Goal: Browse casually

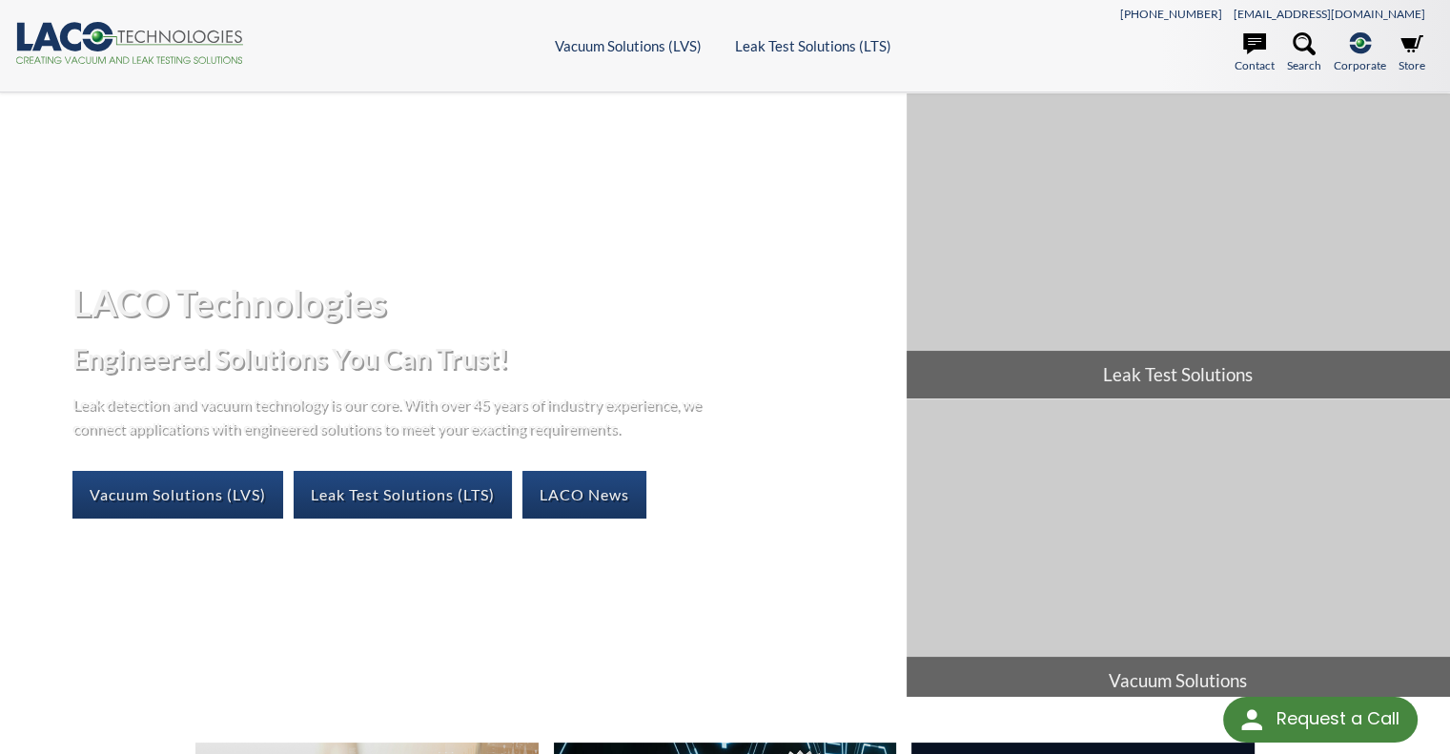
select select "Language Translate Widget"
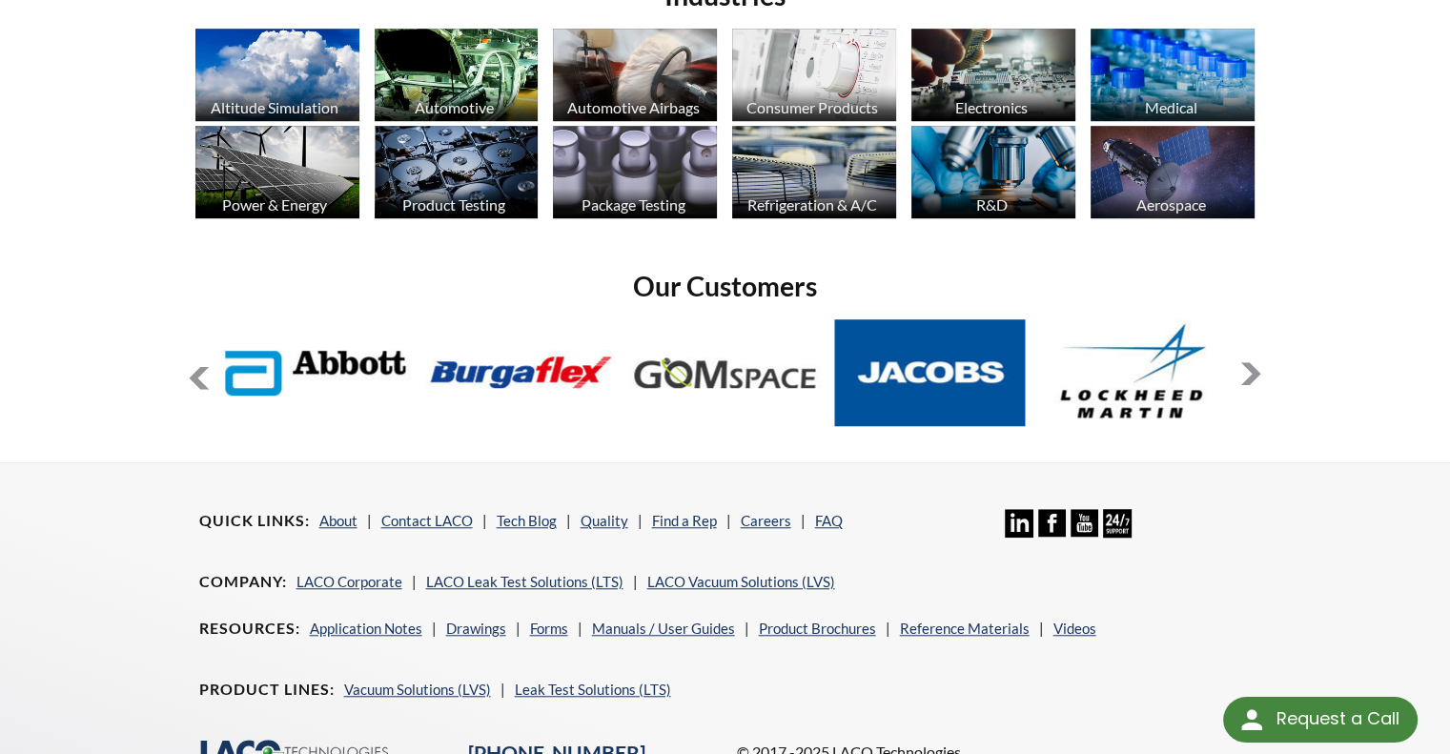
scroll to position [1430, 0]
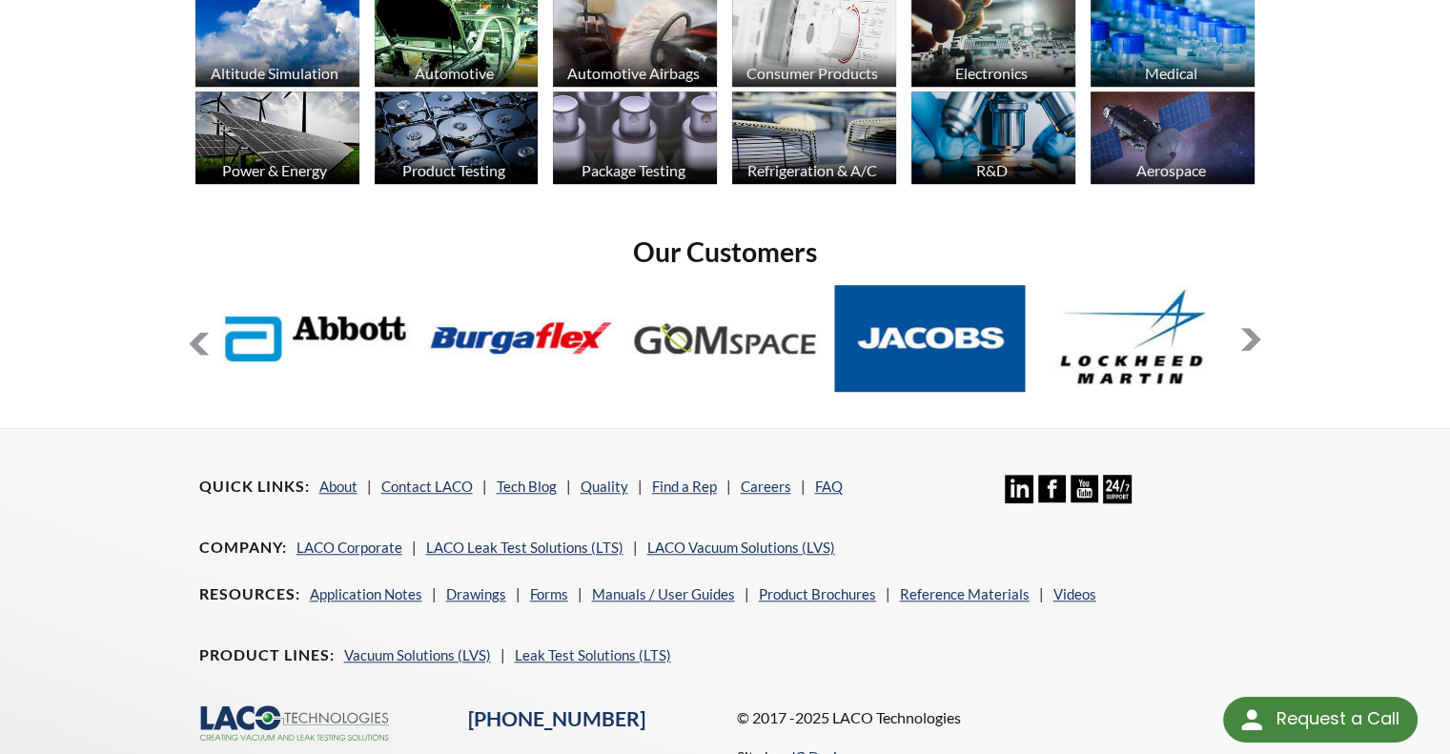
click at [1255, 338] on button at bounding box center [1250, 339] width 23 height 23
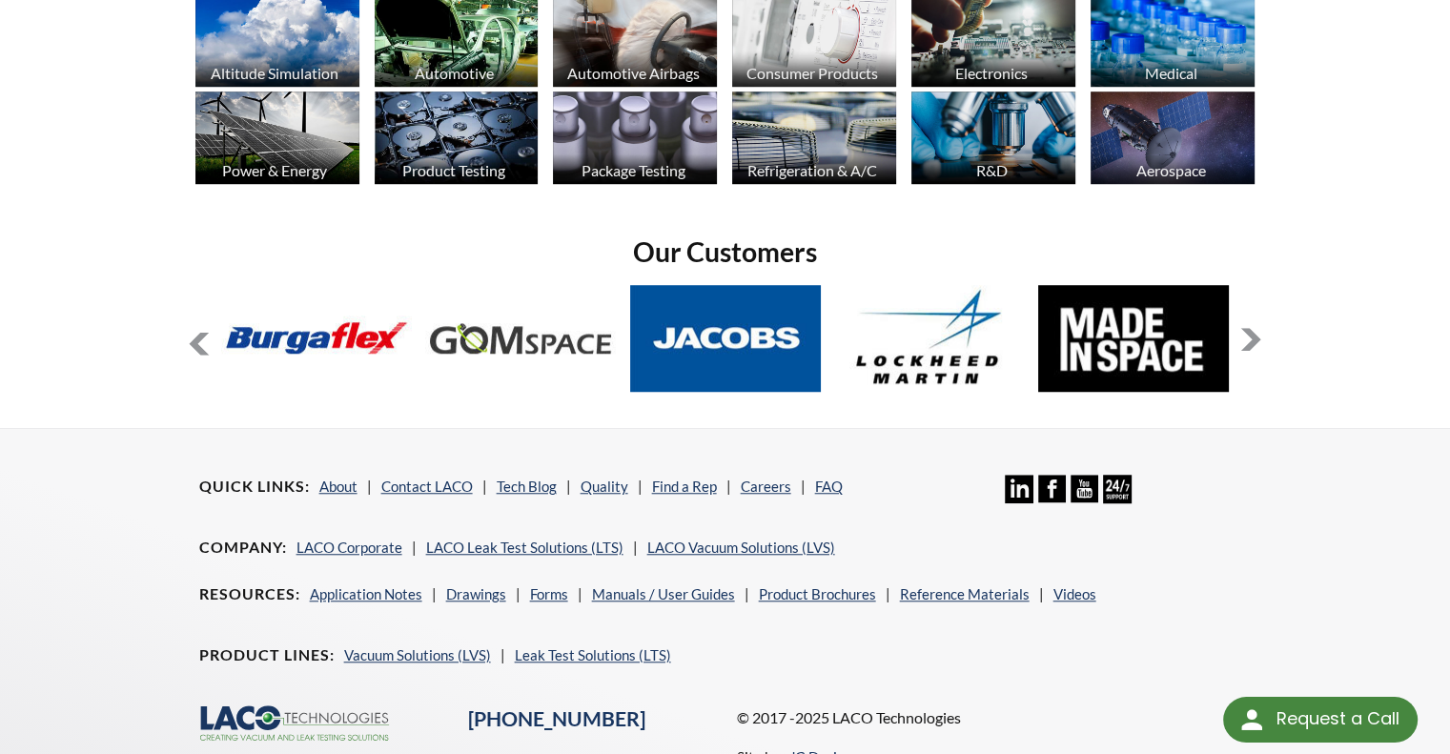
click at [1255, 338] on button at bounding box center [1250, 339] width 23 height 23
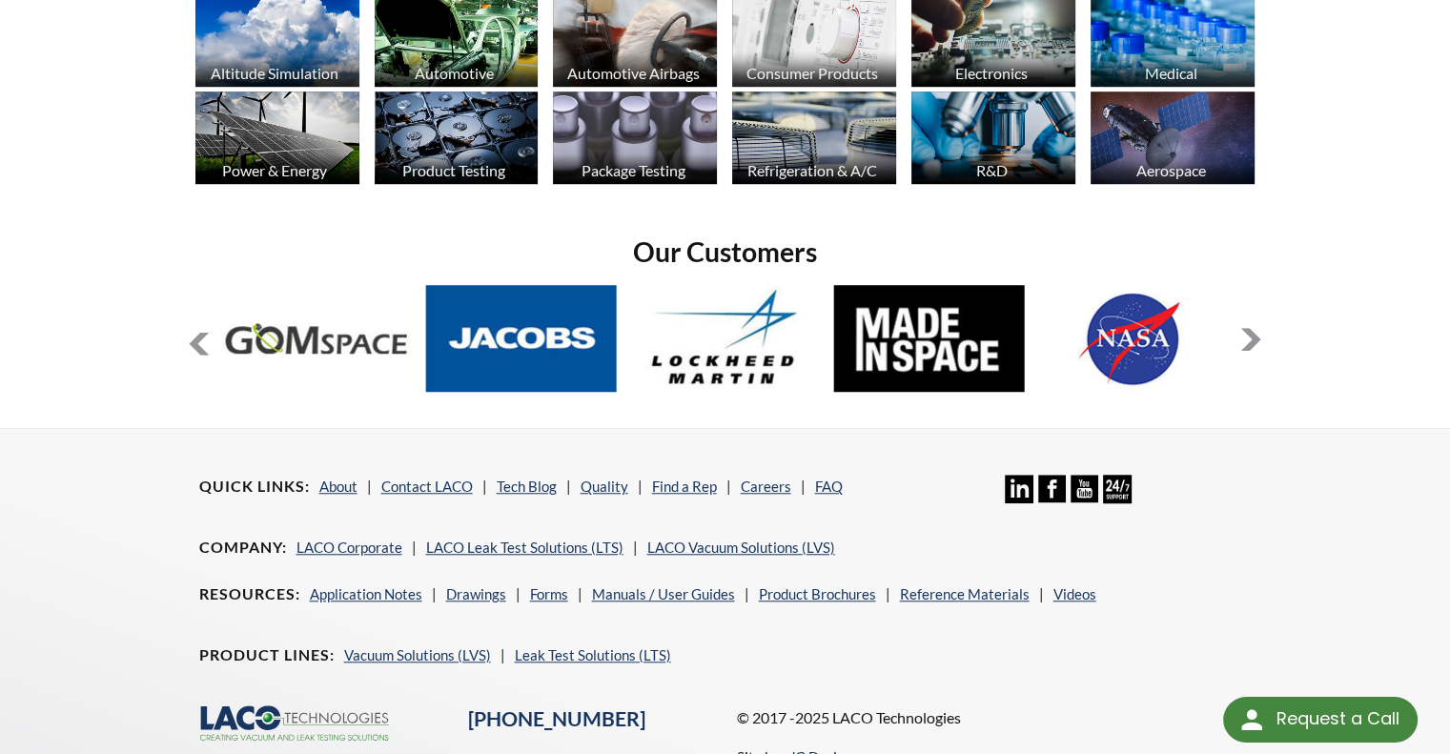
click at [1255, 338] on button at bounding box center [1250, 339] width 23 height 23
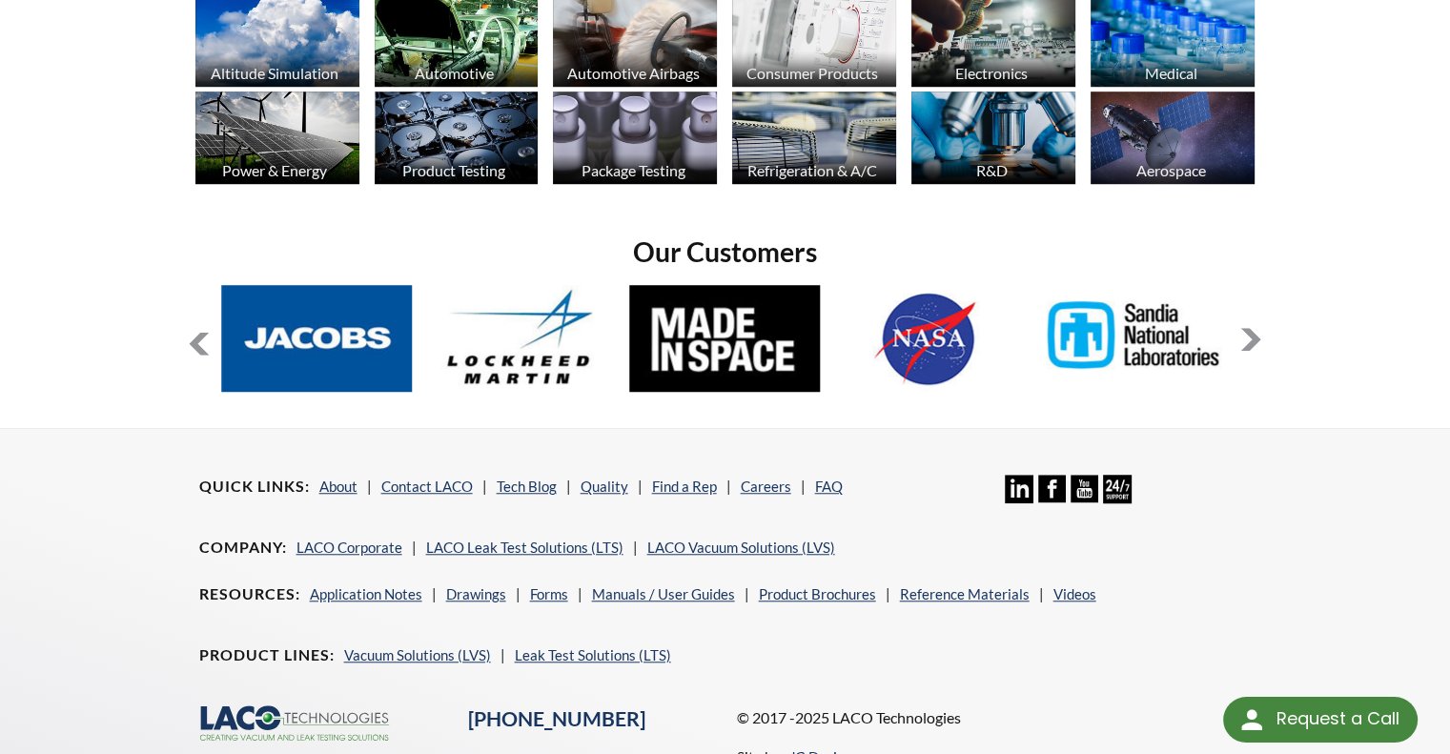
click at [1255, 338] on button at bounding box center [1250, 339] width 23 height 23
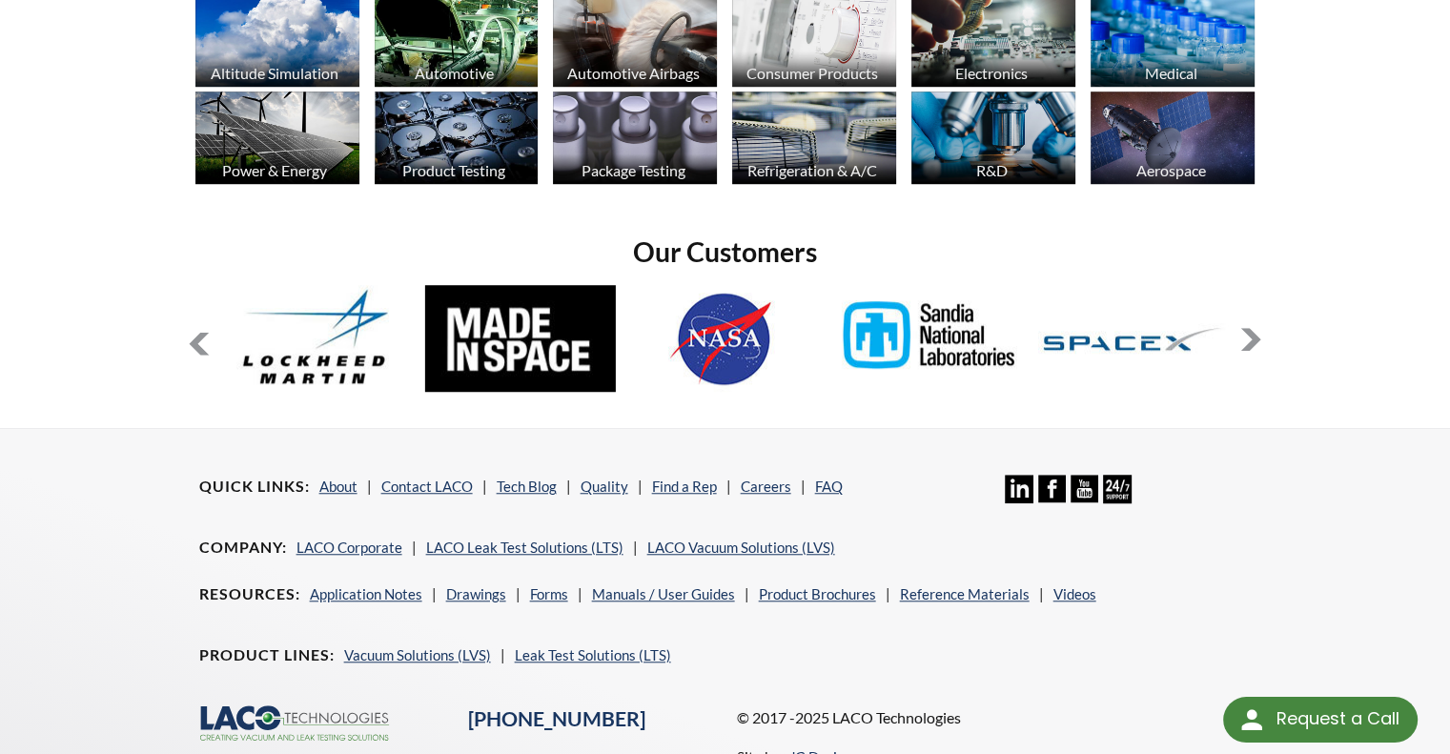
click at [1255, 338] on button at bounding box center [1250, 339] width 23 height 23
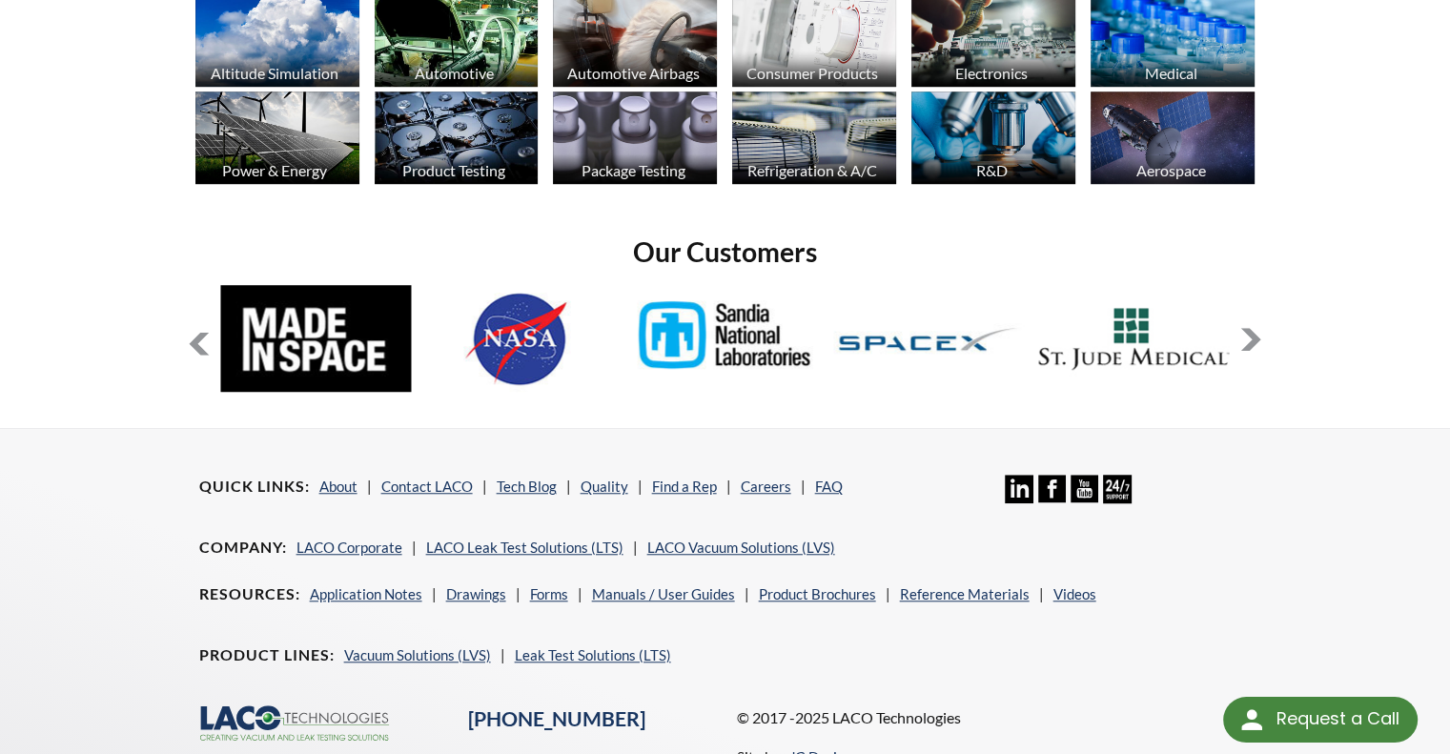
click at [1255, 338] on button at bounding box center [1250, 339] width 23 height 23
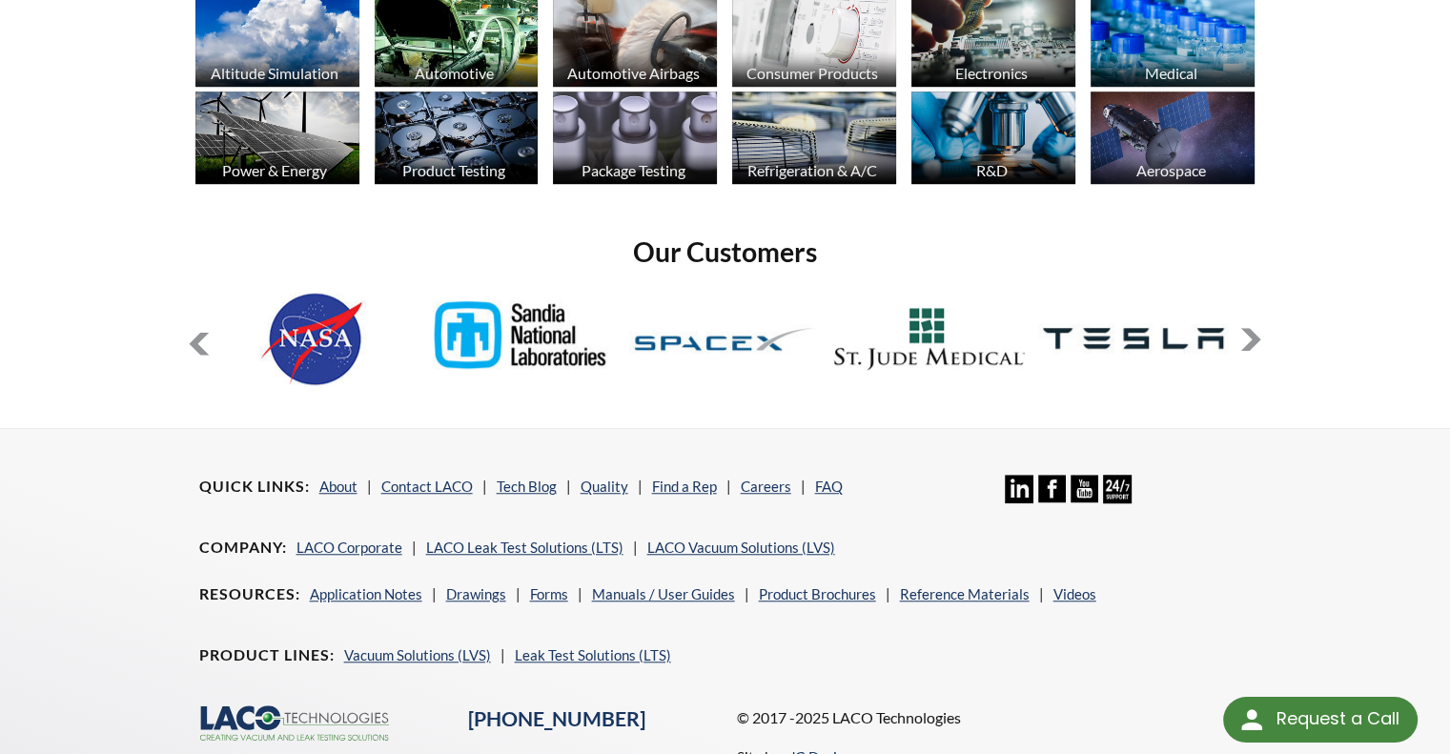
click at [1255, 338] on button at bounding box center [1250, 339] width 23 height 23
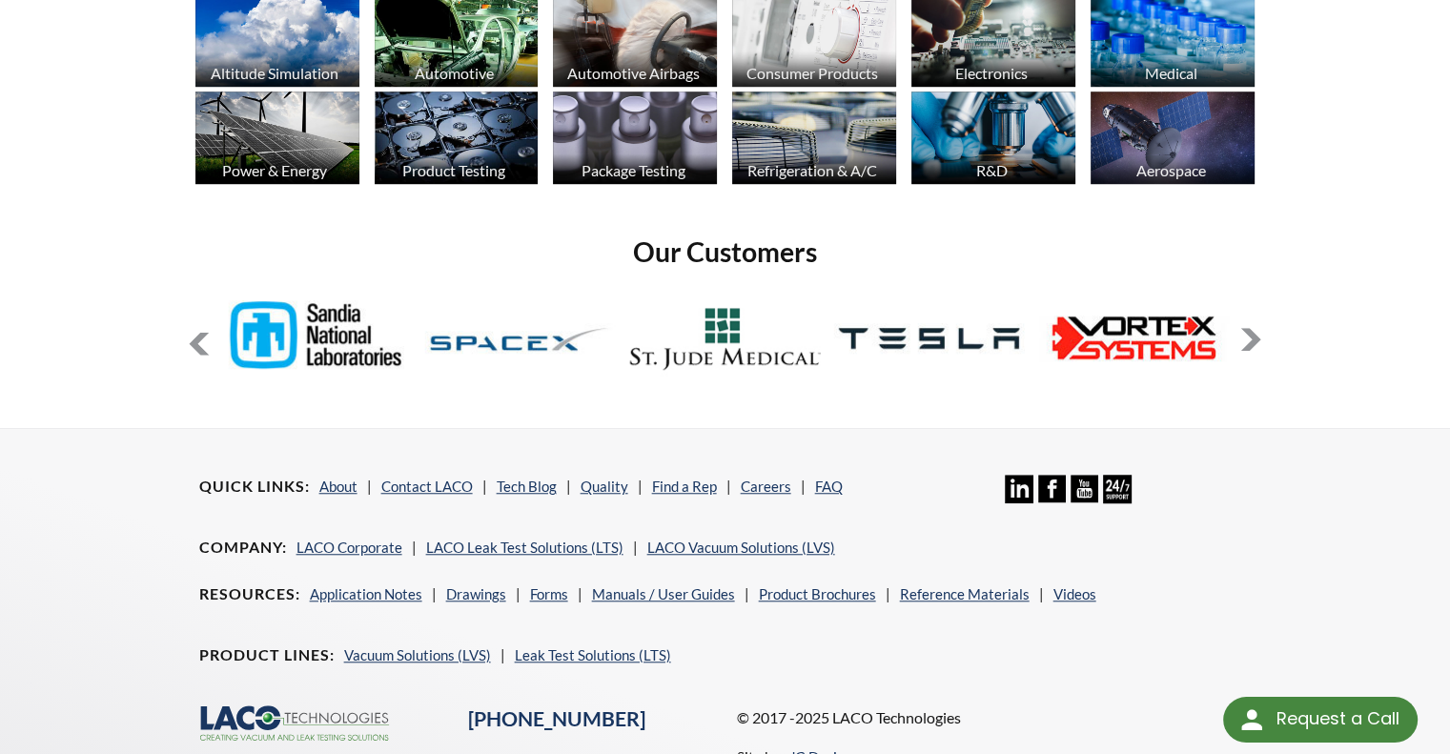
click at [1255, 338] on button at bounding box center [1250, 339] width 23 height 23
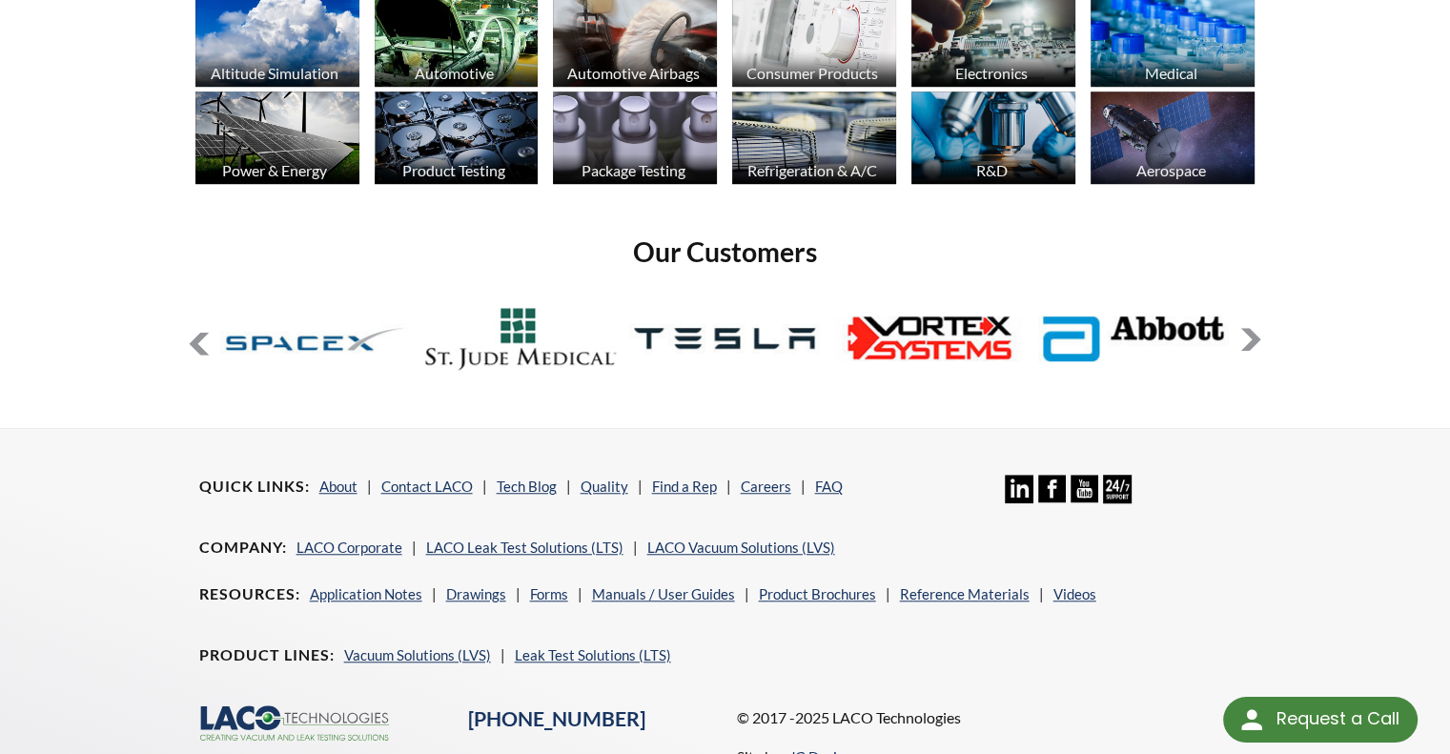
click at [1255, 338] on button at bounding box center [1250, 339] width 23 height 23
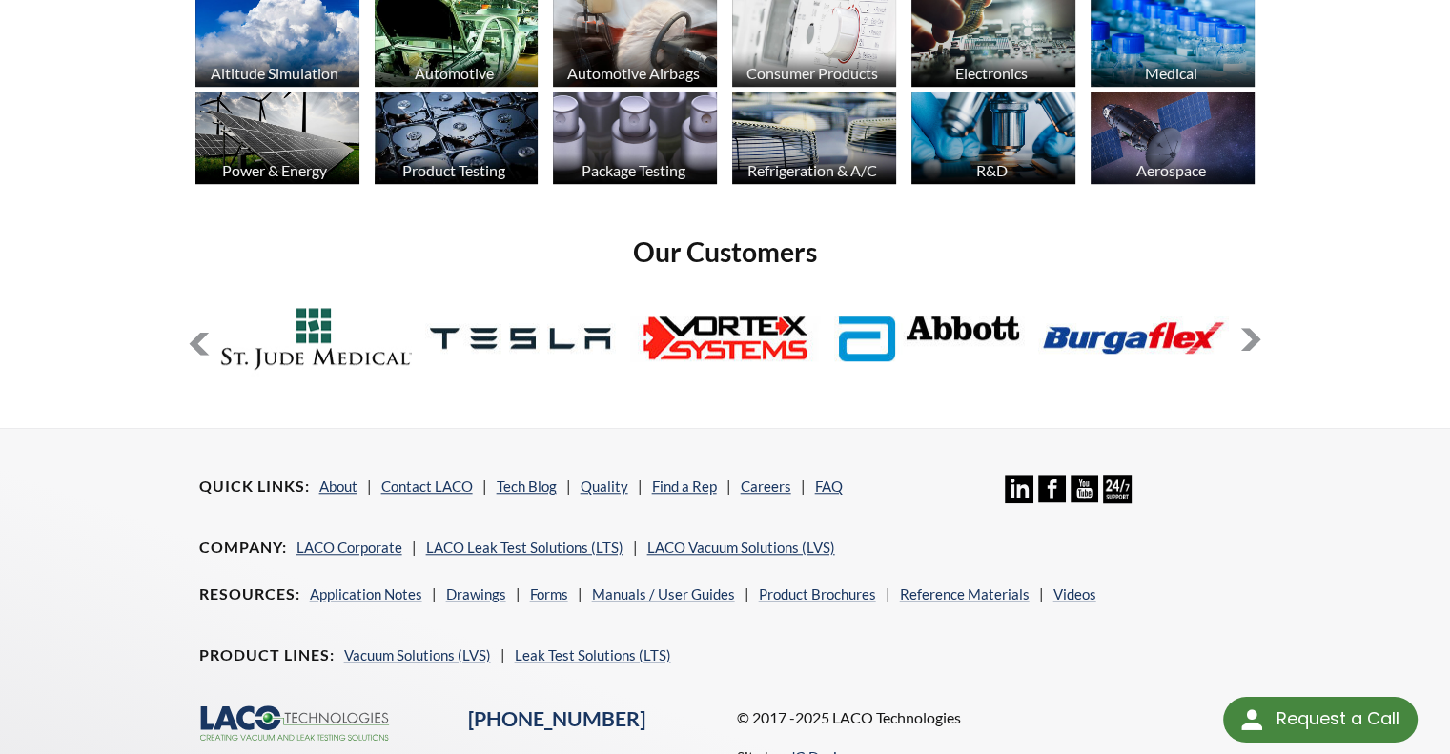
click at [1255, 338] on button at bounding box center [1250, 339] width 23 height 23
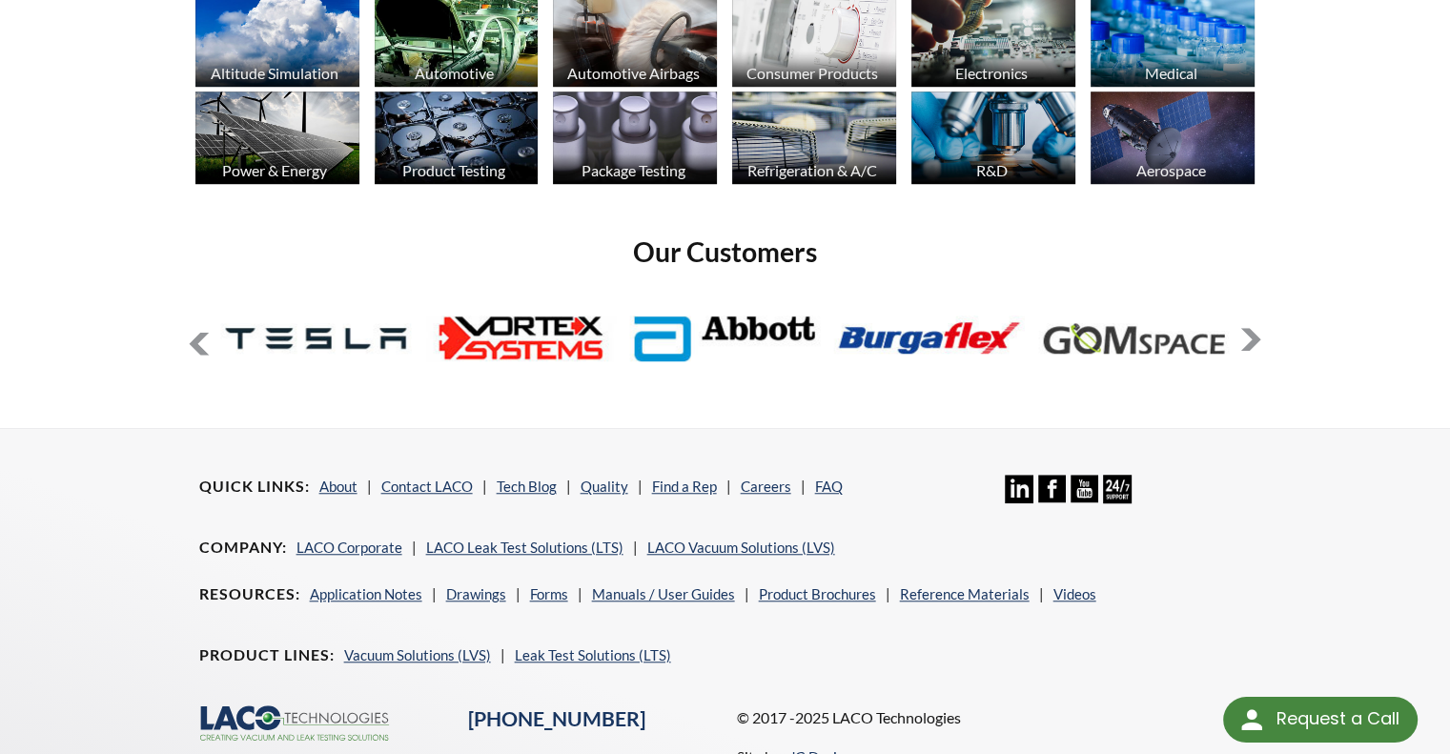
click at [1255, 338] on button at bounding box center [1250, 339] width 23 height 23
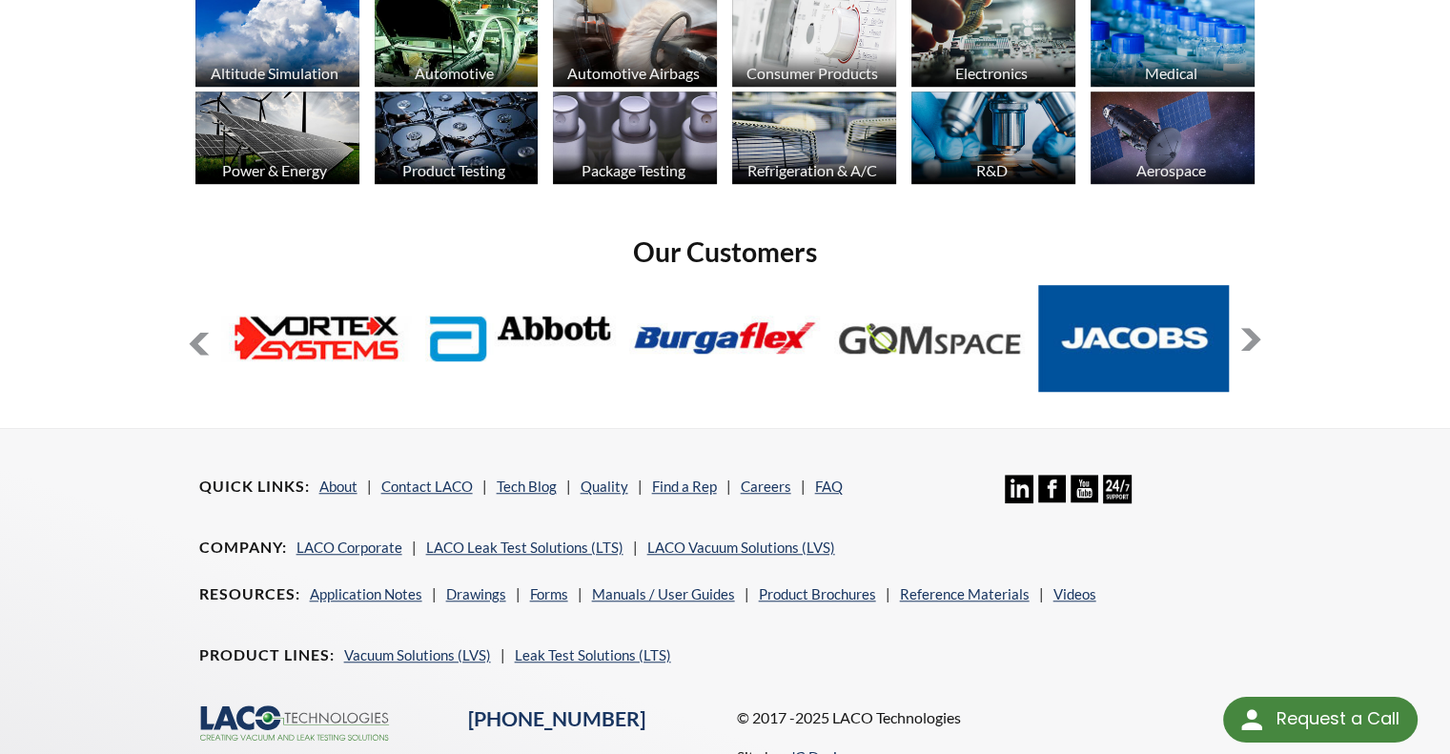
click at [1255, 338] on button at bounding box center [1250, 339] width 23 height 23
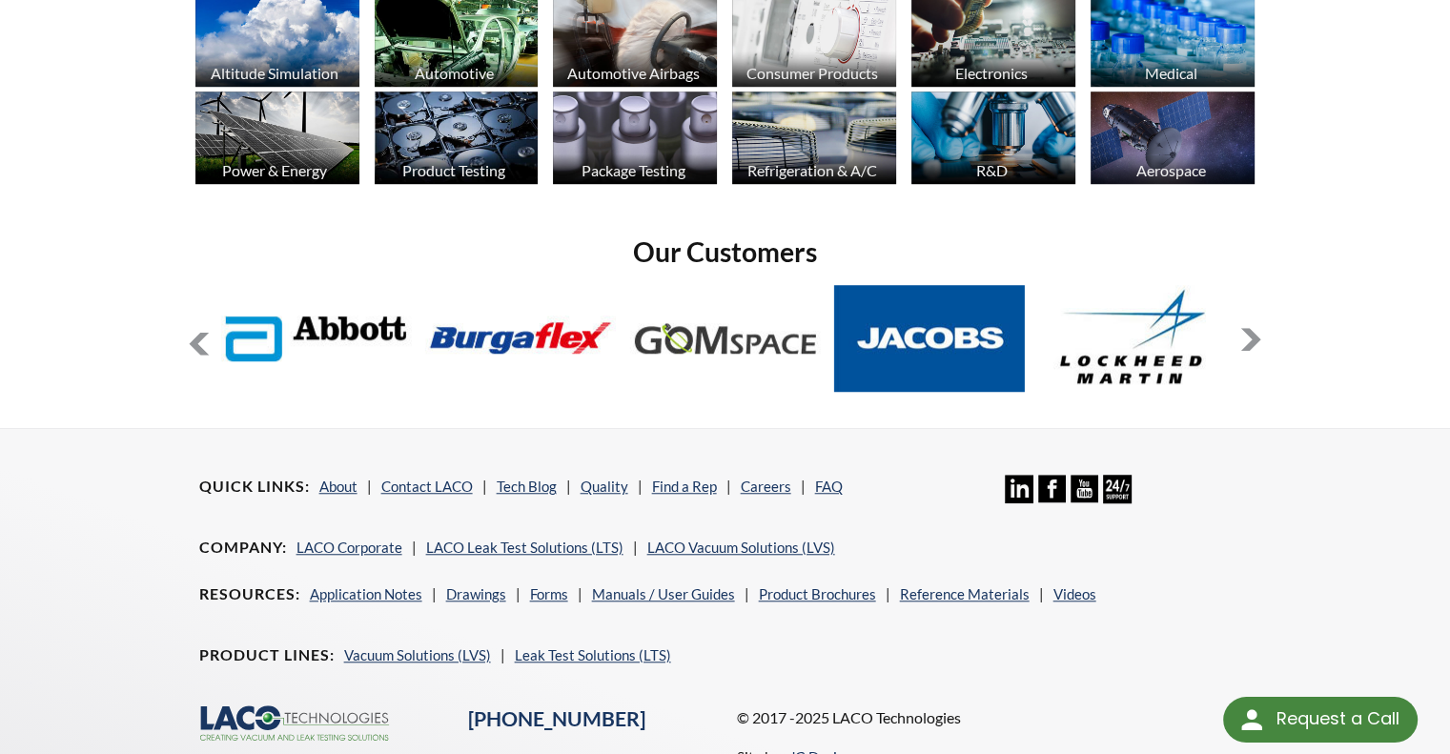
click at [1255, 338] on button at bounding box center [1250, 339] width 23 height 23
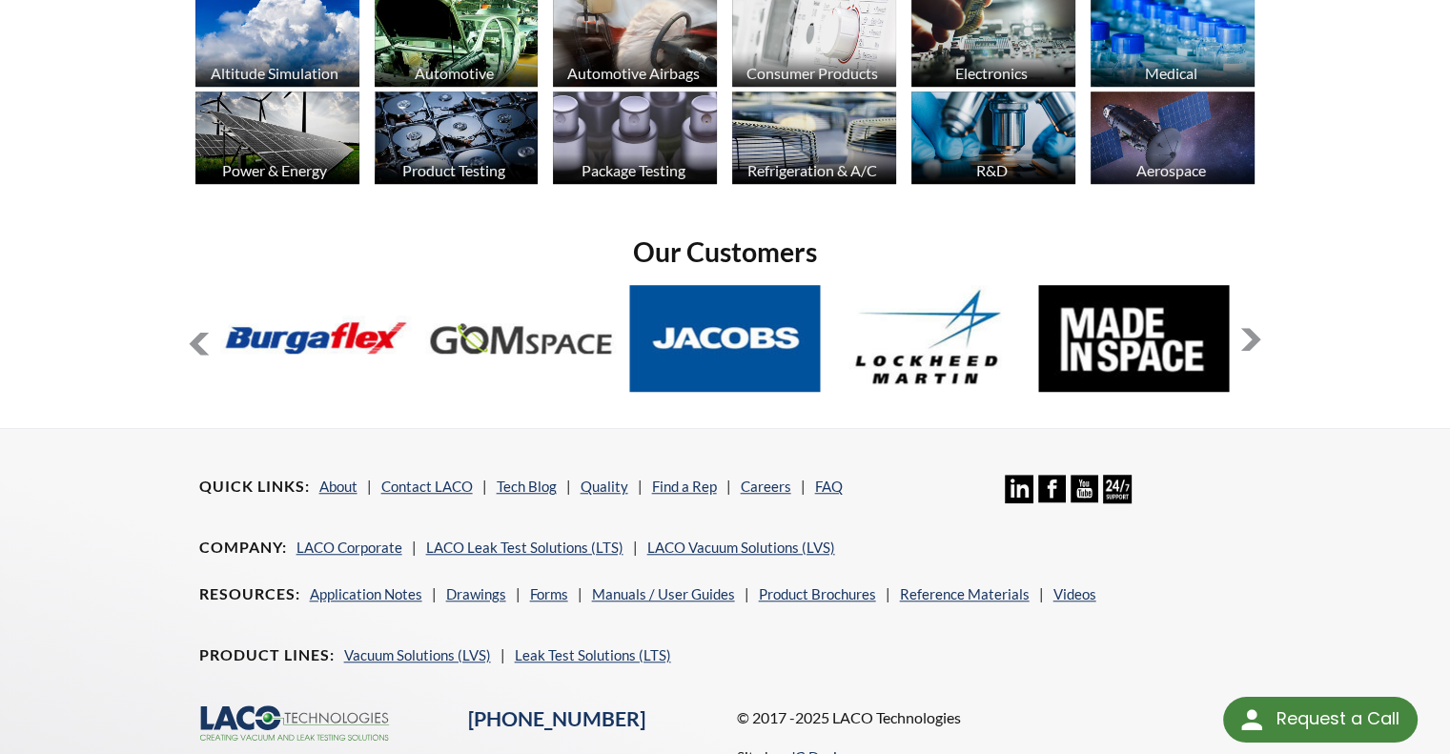
click at [1255, 338] on button at bounding box center [1250, 339] width 23 height 23
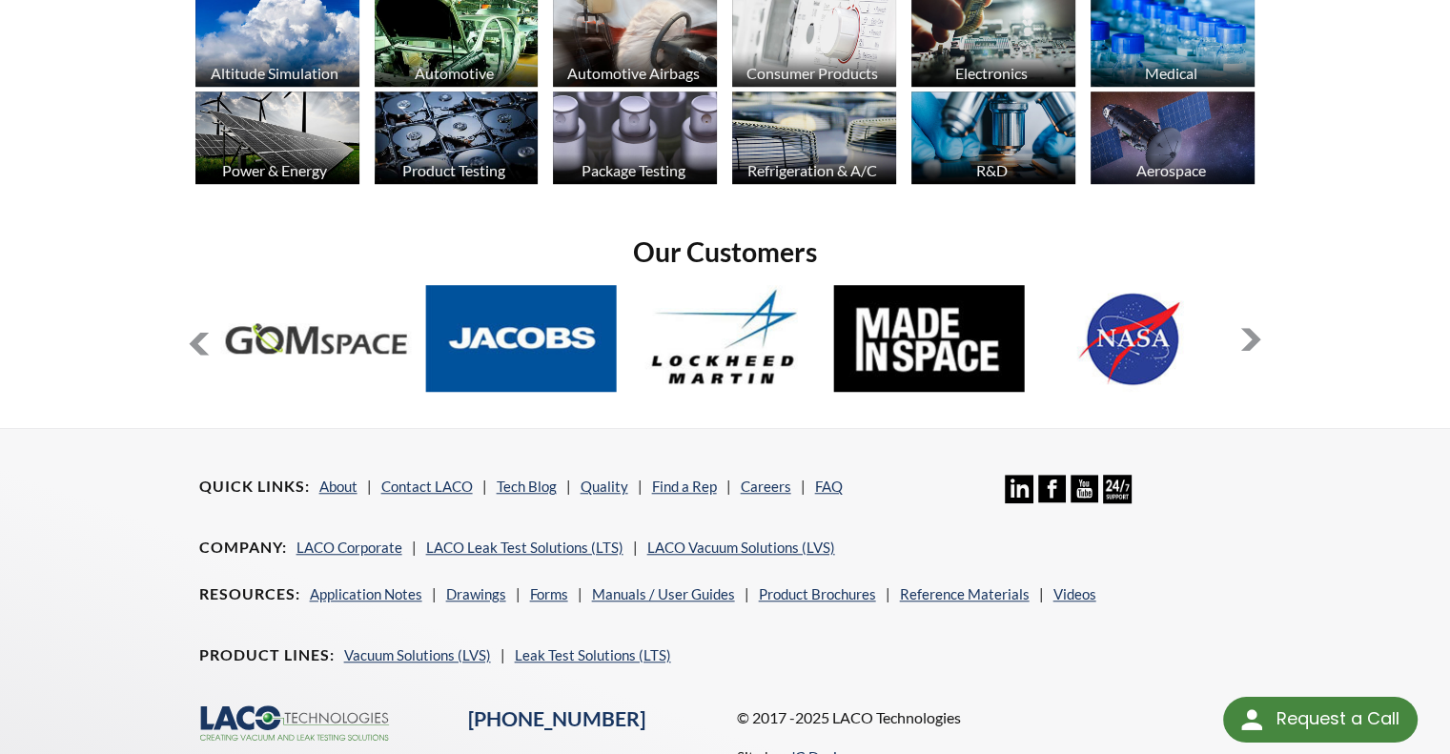
click at [1255, 338] on button at bounding box center [1250, 339] width 23 height 23
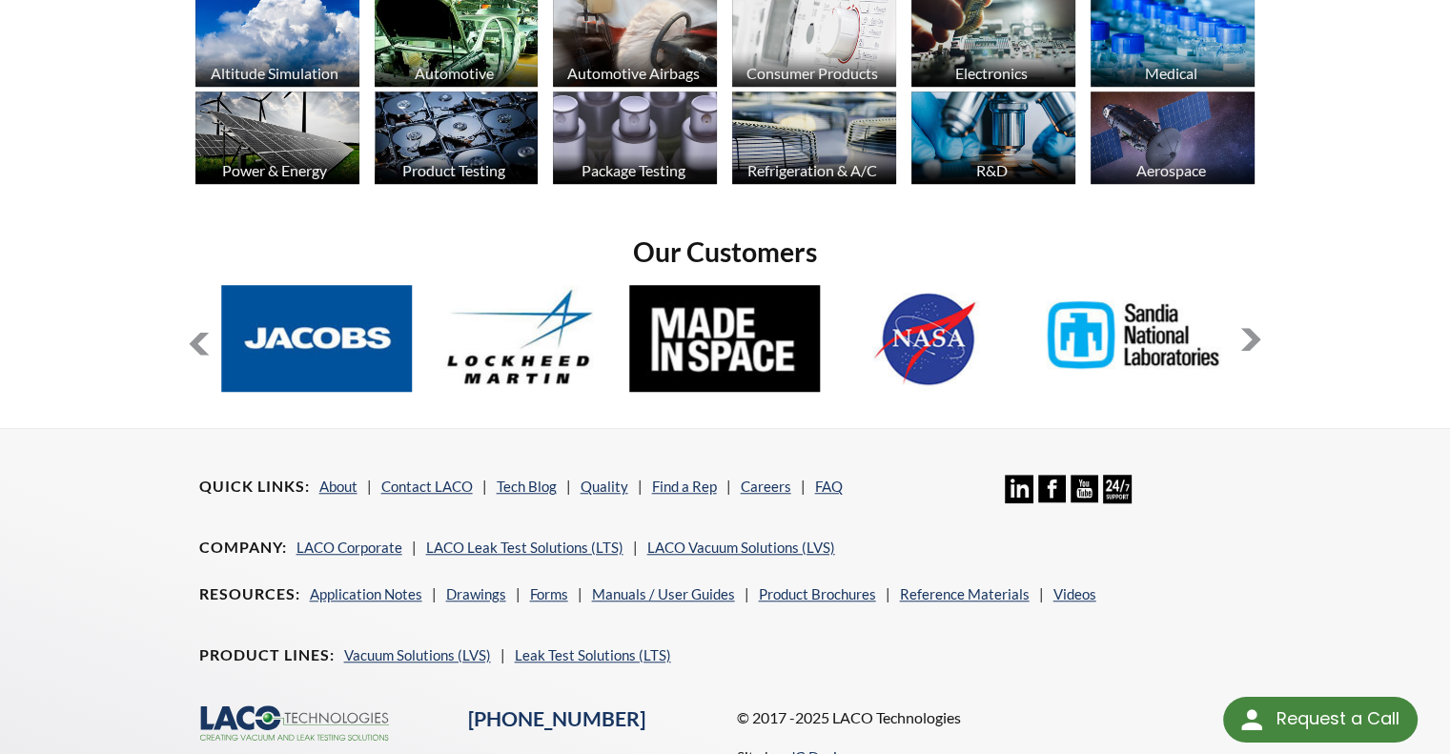
click at [1255, 338] on button at bounding box center [1250, 339] width 23 height 23
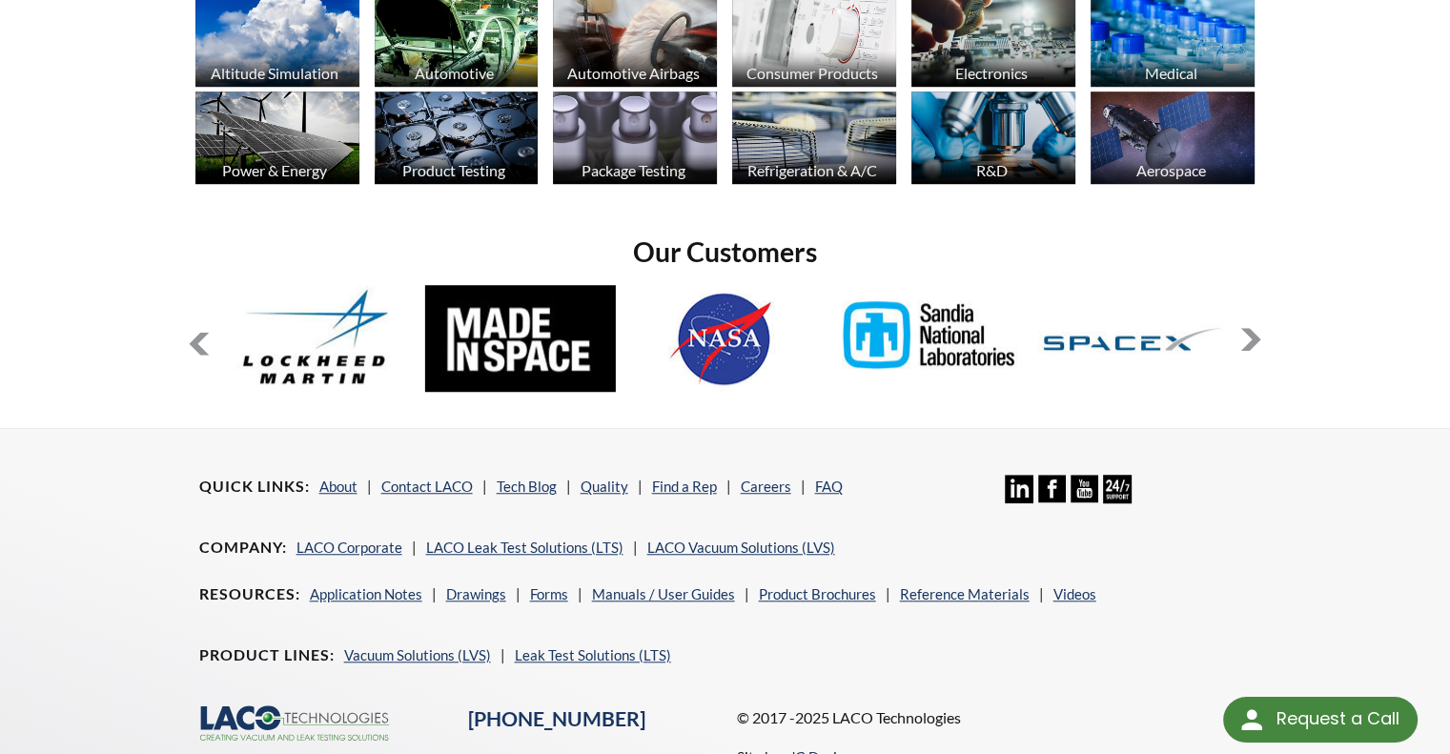
click at [1255, 338] on button at bounding box center [1250, 339] width 23 height 23
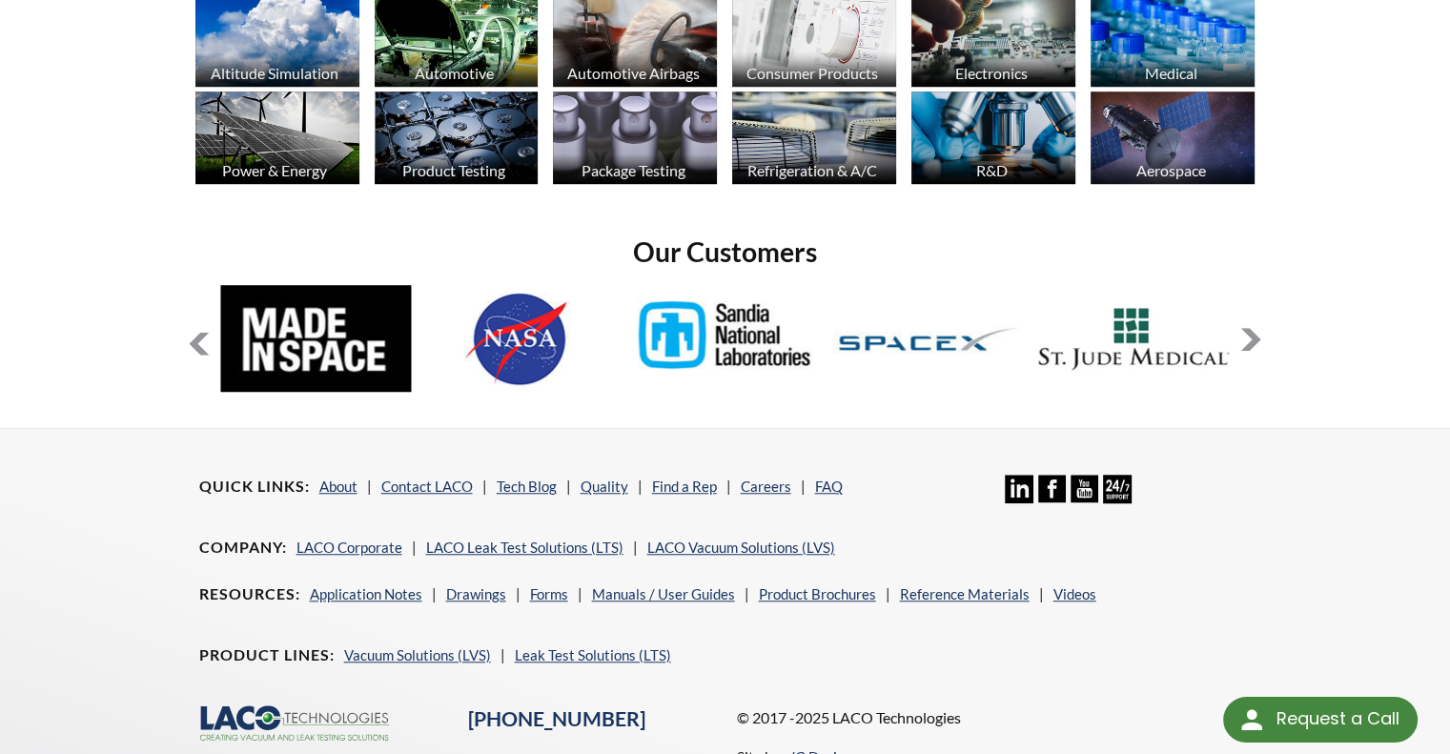
click at [1255, 338] on button at bounding box center [1250, 339] width 23 height 23
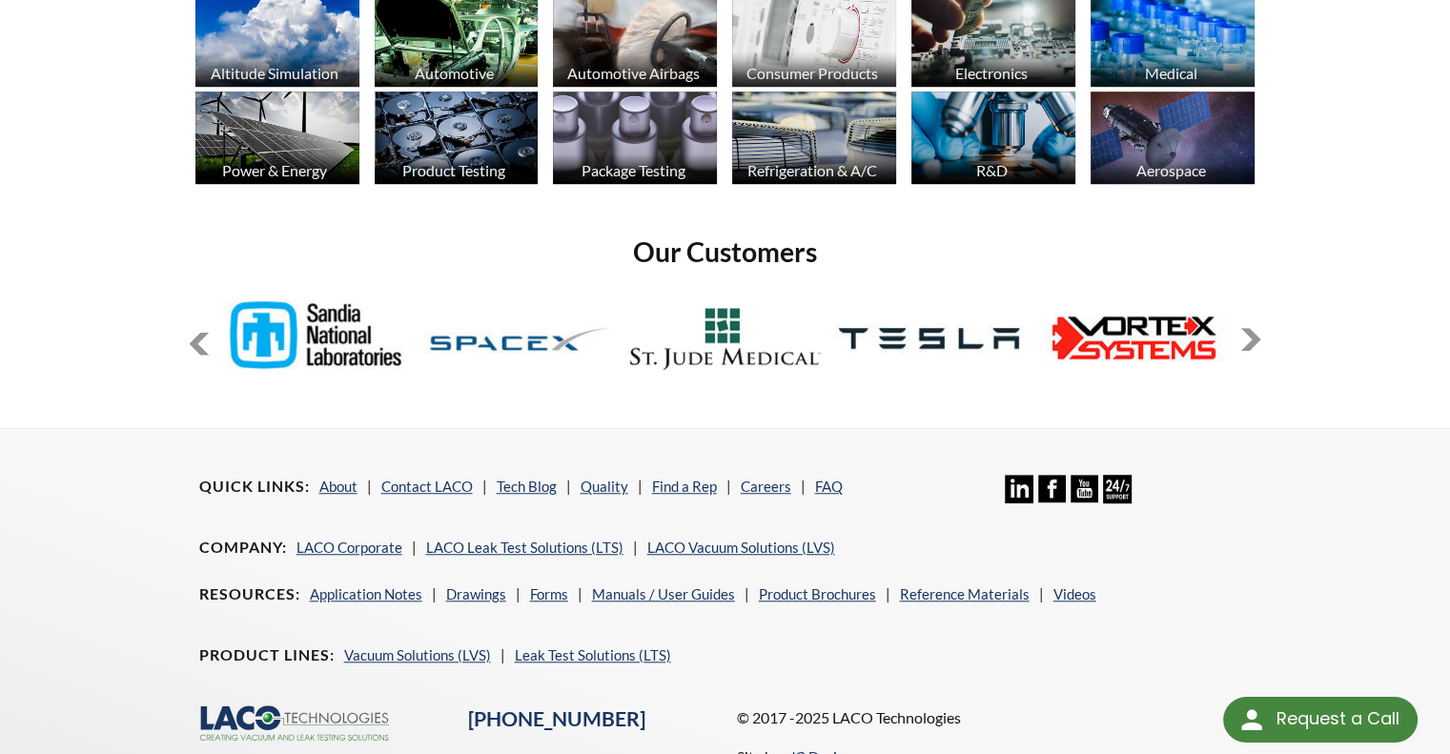
click at [1255, 338] on button at bounding box center [1250, 339] width 23 height 23
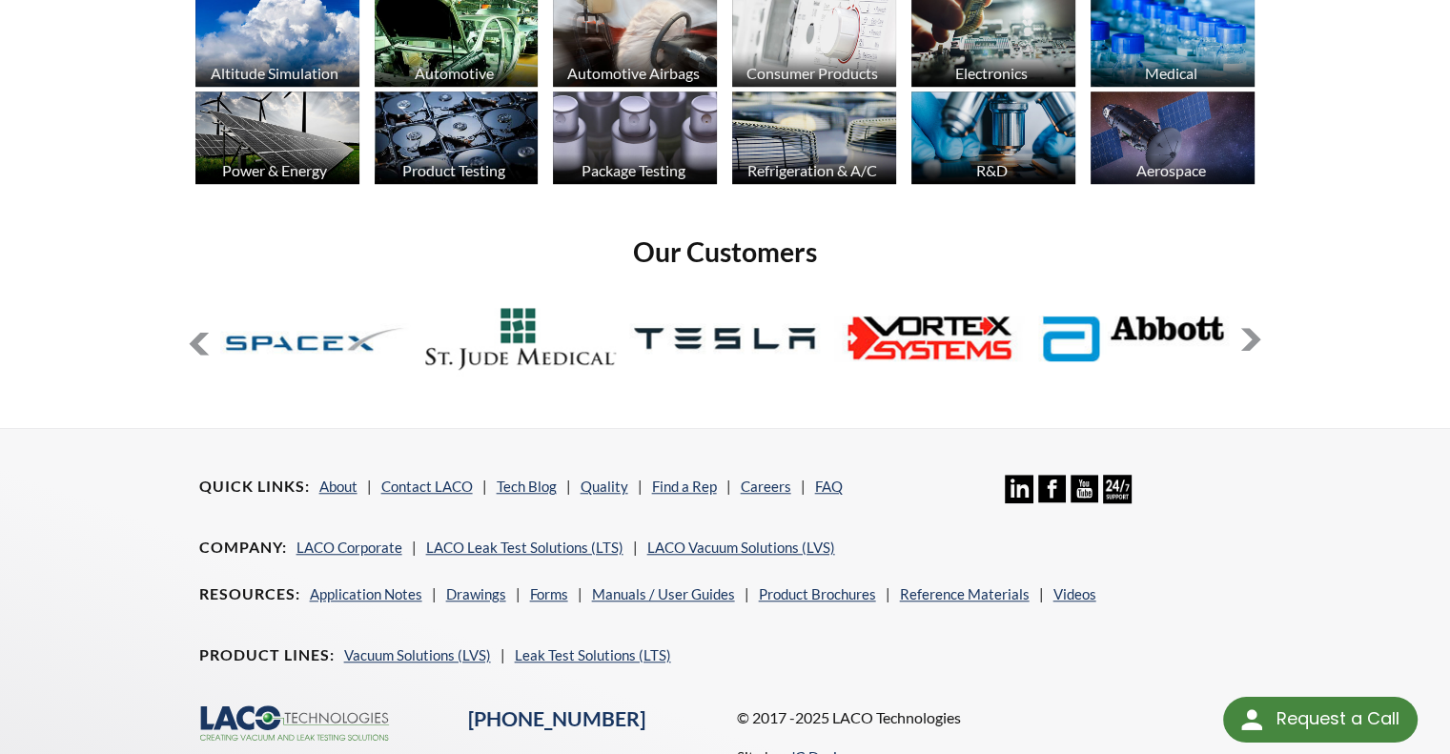
click at [1255, 338] on button at bounding box center [1250, 339] width 23 height 23
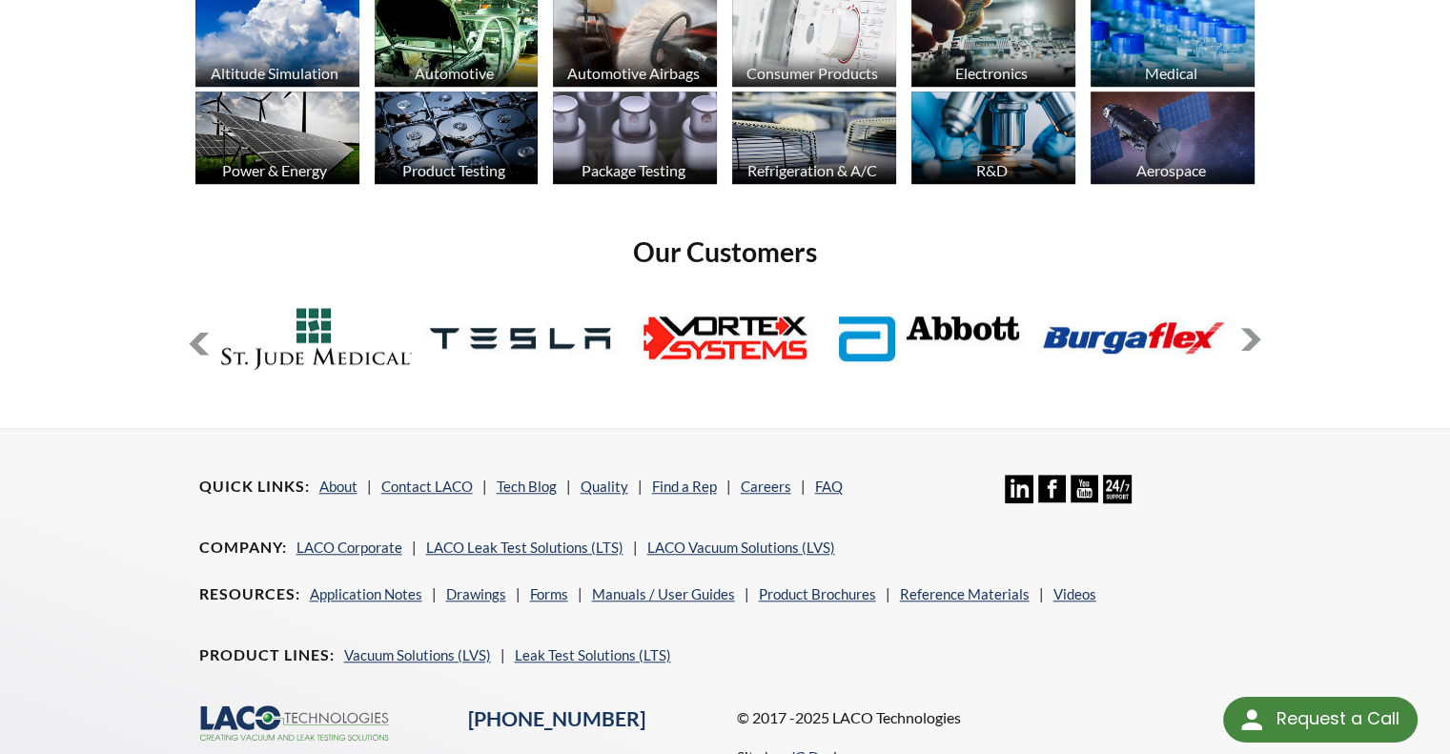
click at [1255, 338] on button at bounding box center [1250, 339] width 23 height 23
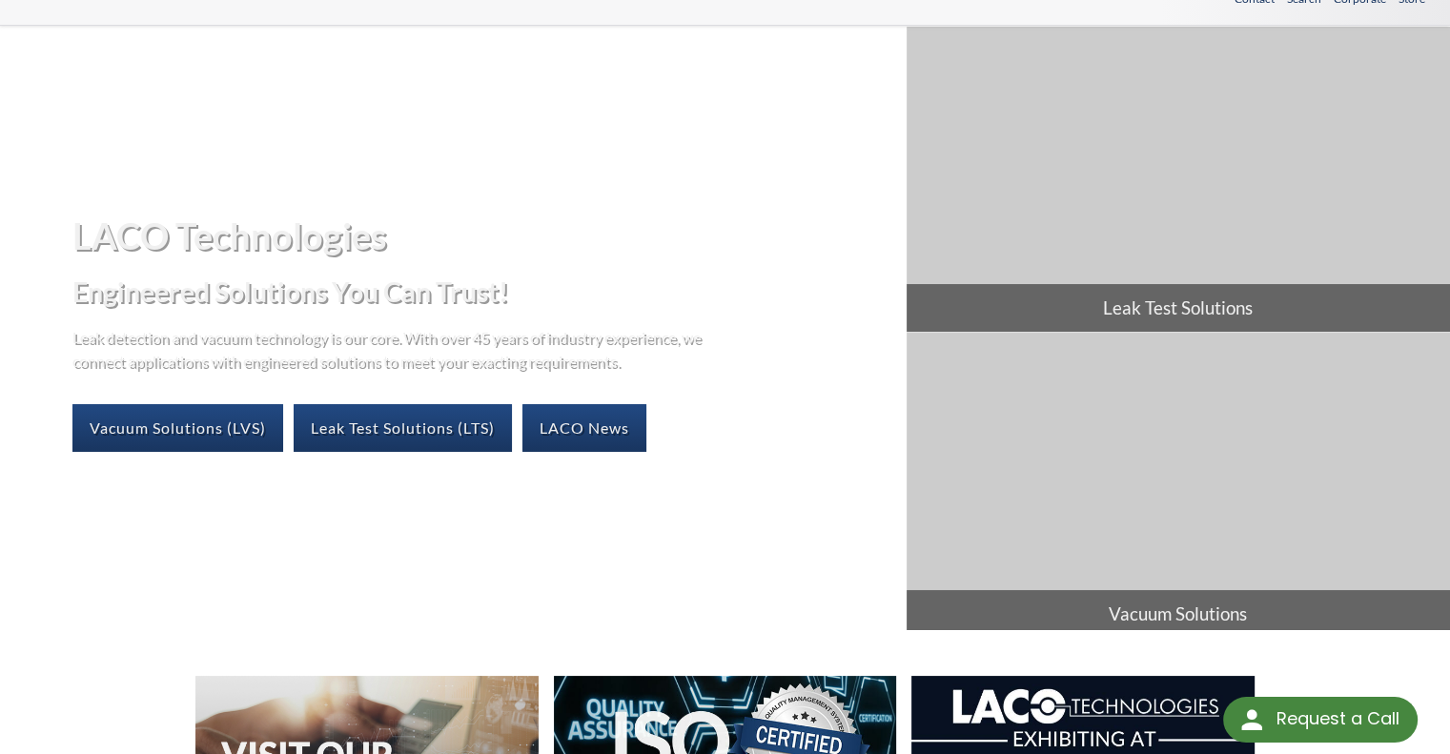
scroll to position [0, 0]
